Goal: Use online tool/utility: Use online tool/utility

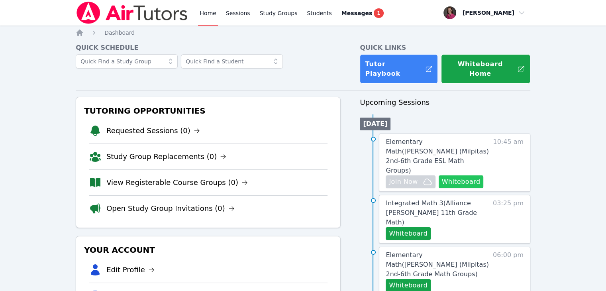
click at [466, 175] on button "Whiteboard" at bounding box center [460, 181] width 45 height 13
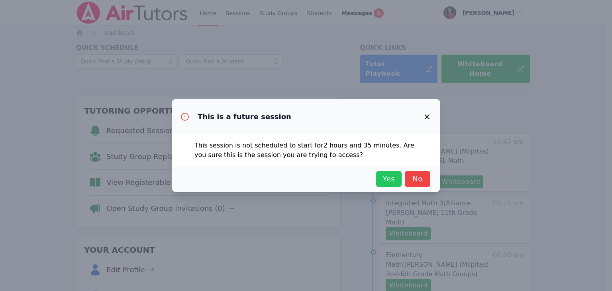
click at [382, 177] on span "Yes" at bounding box center [389, 178] width 18 height 11
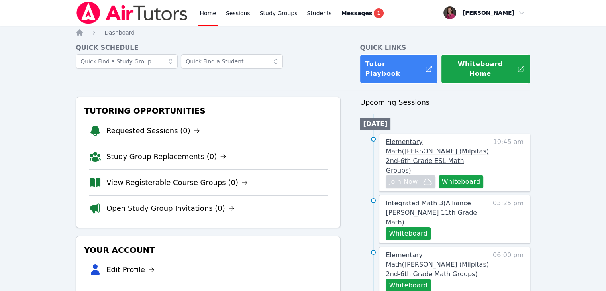
click at [430, 138] on span "Elementary Math ( Weller (Milpitas) 2nd-6th Grade ESL Math Groups )" at bounding box center [436, 156] width 103 height 36
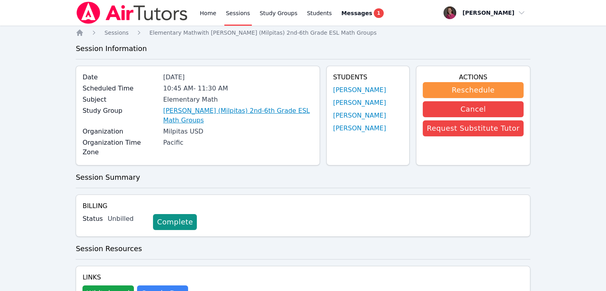
click at [282, 109] on link "[PERSON_NAME] (Milpitas) 2nd-6th Grade ESL Math Groups" at bounding box center [238, 115] width 150 height 19
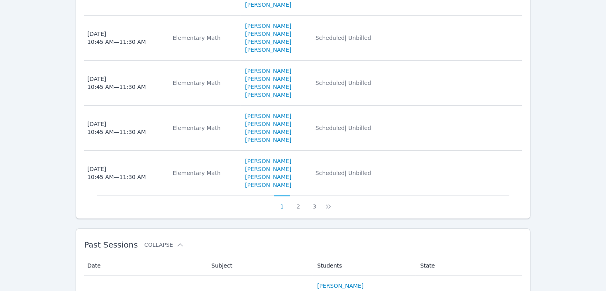
scroll to position [666, 0]
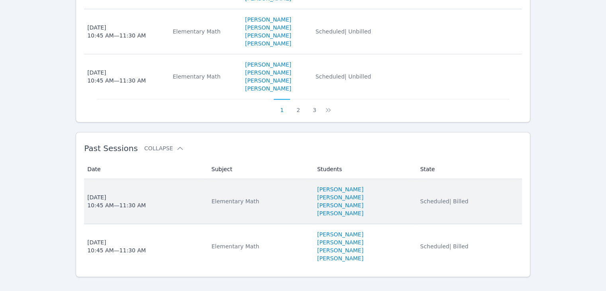
click at [231, 197] on div "Elementary Math" at bounding box center [259, 201] width 96 height 8
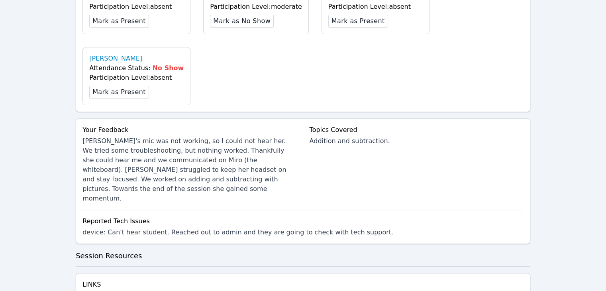
scroll to position [272, 0]
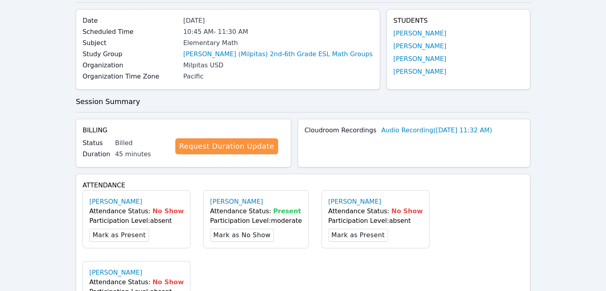
scroll to position [0, 0]
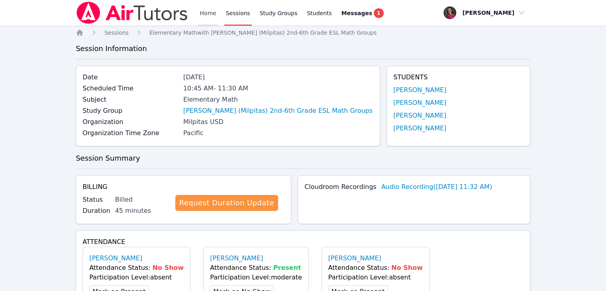
click at [203, 12] on link "Home" at bounding box center [208, 12] width 20 height 25
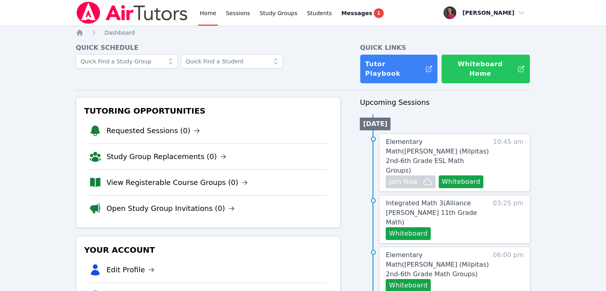
click at [466, 63] on button "Whiteboard Home" at bounding box center [485, 68] width 89 height 29
